Goal: Transaction & Acquisition: Purchase product/service

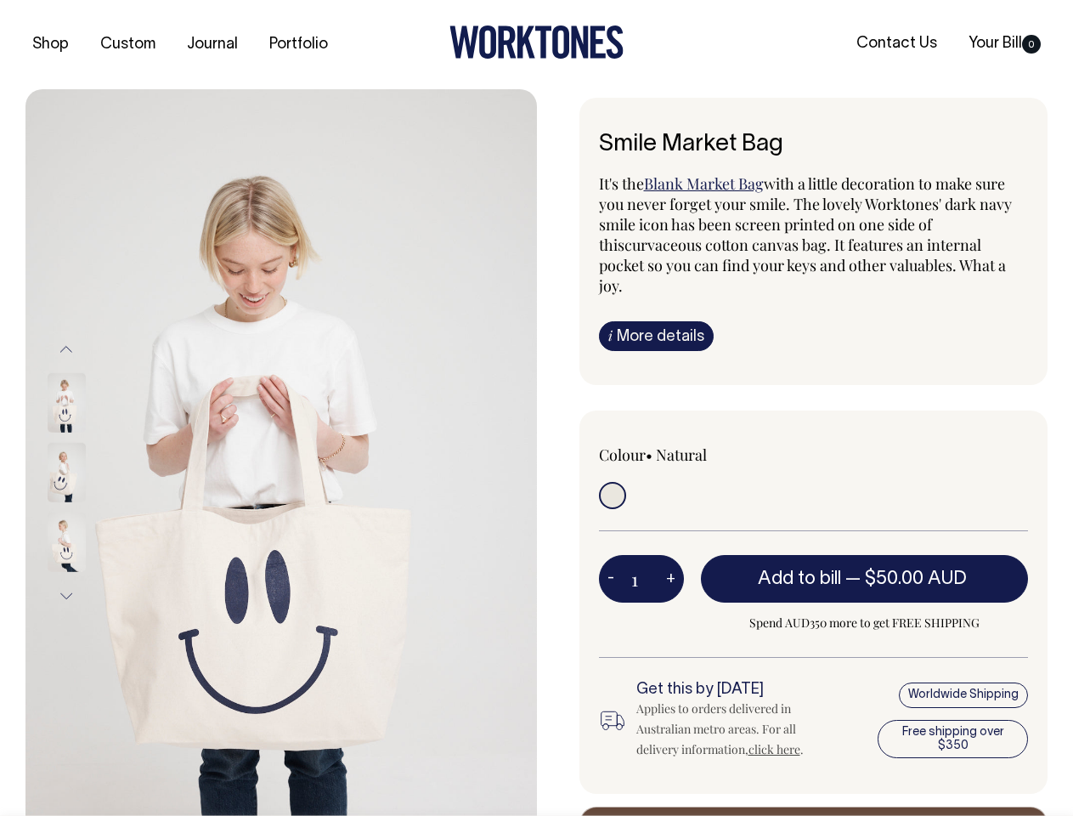
click at [281, 452] on img at bounding box center [281, 472] width 512 height 767
click at [89, 472] on div at bounding box center [89, 473] width 85 height 70
click at [66, 348] on button "Previous" at bounding box center [66, 349] width 25 height 38
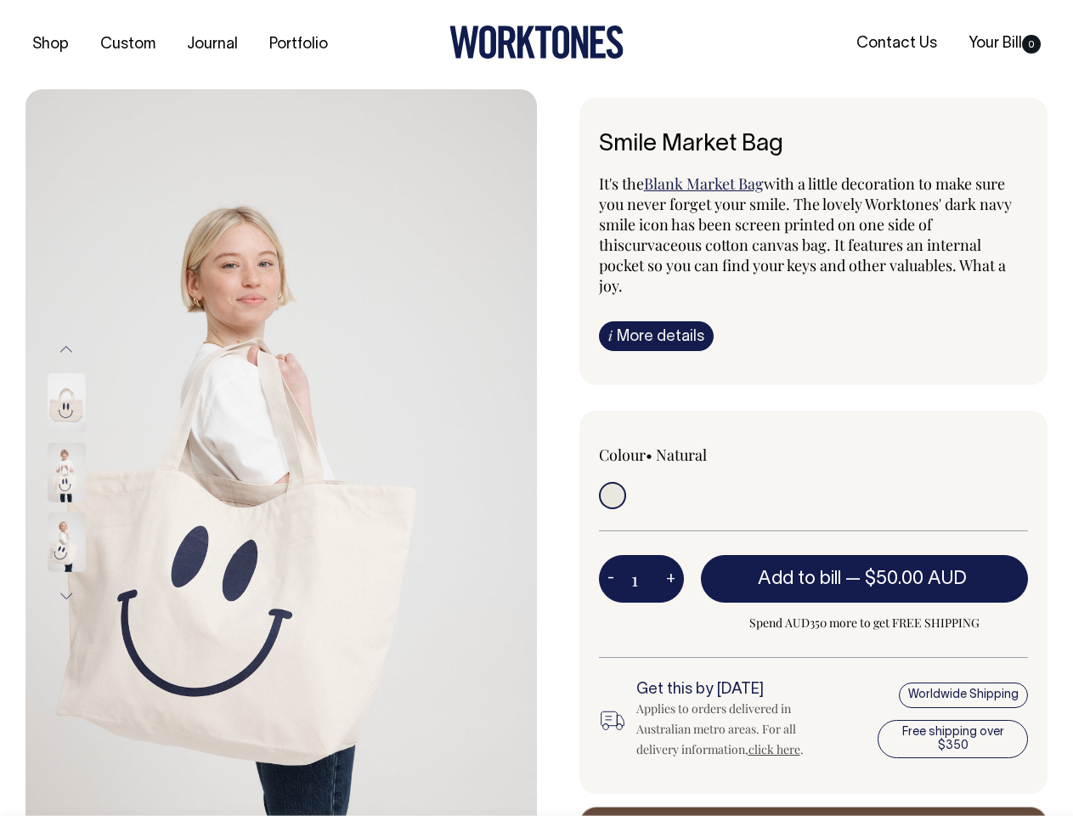
click at [89, 507] on div at bounding box center [89, 542] width 85 height 70
click at [66, 596] on button "Next" at bounding box center [66, 596] width 25 height 38
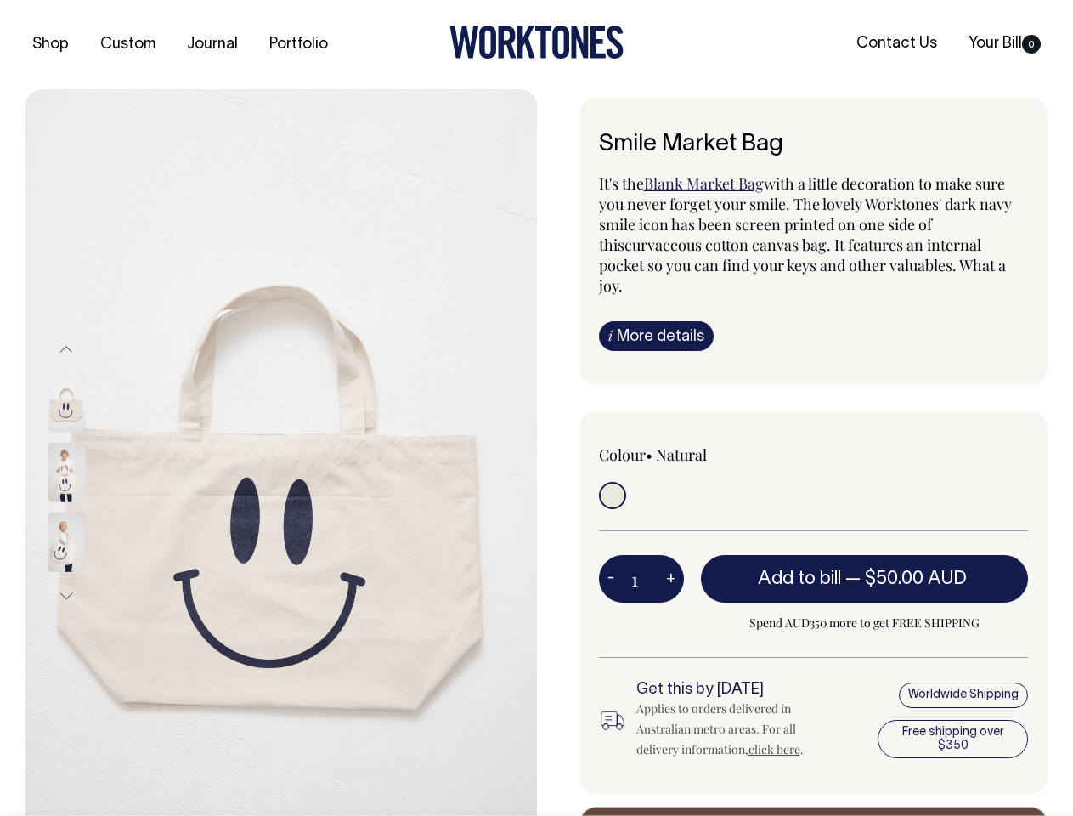
click at [611, 562] on button "-" at bounding box center [611, 579] width 24 height 34
click at [671, 562] on button "+" at bounding box center [671, 579] width 26 height 34
type input "2"
click at [865, 570] on span "— $50.00 AUD" at bounding box center [909, 578] width 126 height 17
